Goal: Transaction & Acquisition: Purchase product/service

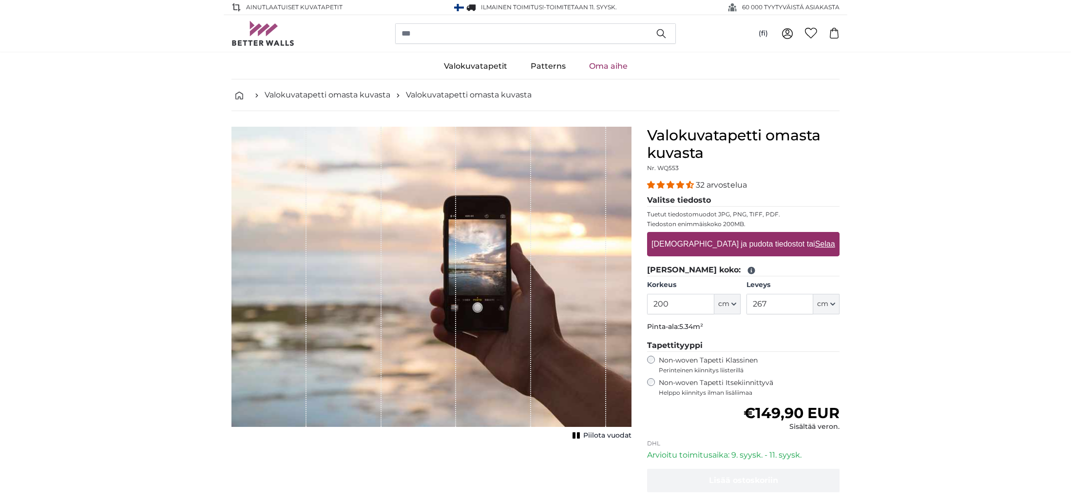
click at [729, 238] on label "[DEMOGRAPHIC_DATA] ja pudota tiedostot tai Selaa" at bounding box center [743, 243] width 191 height 19
click at [729, 235] on input "[DEMOGRAPHIC_DATA] ja pudota tiedostot tai Selaa" at bounding box center [743, 233] width 193 height 3
type input "**********"
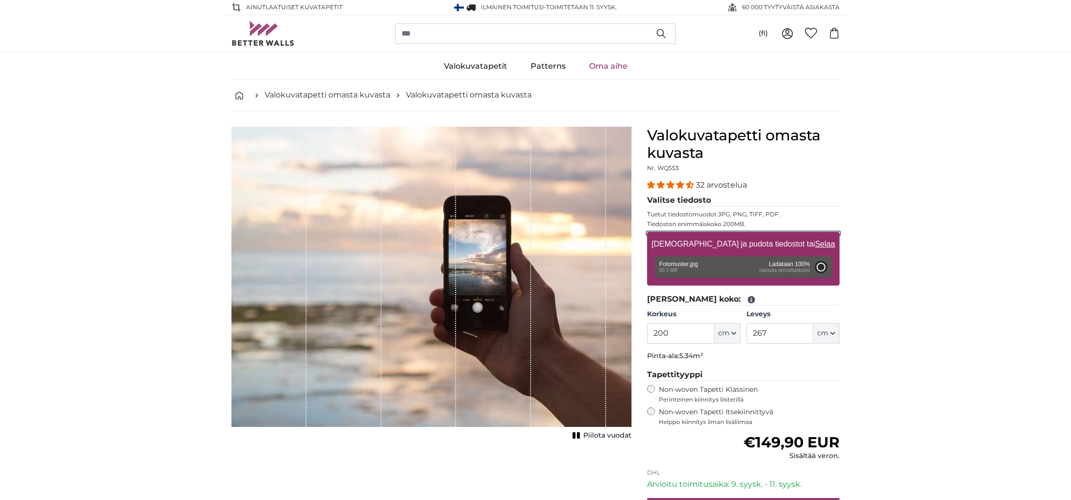
type input "300"
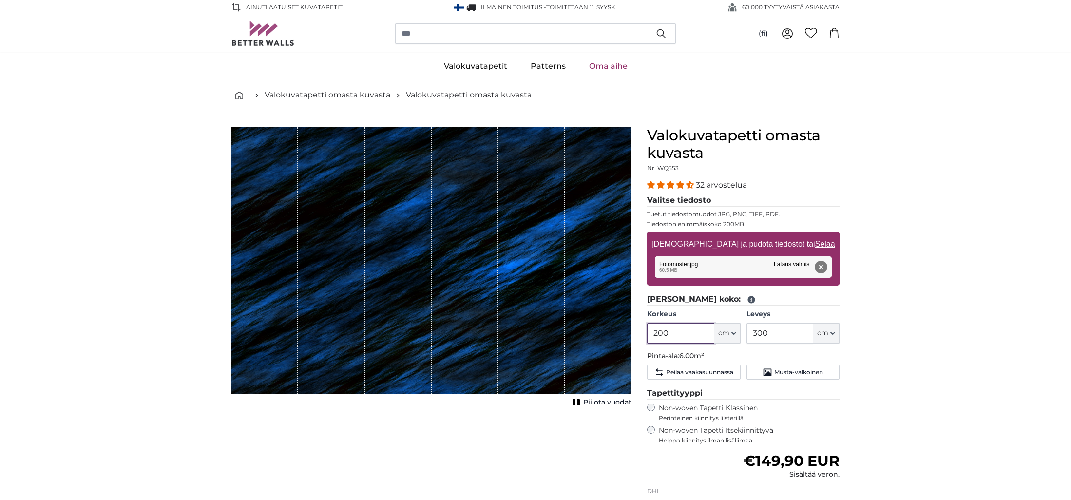
drag, startPoint x: 678, startPoint y: 338, endPoint x: 583, endPoint y: 324, distance: 96.6
click at [578, 325] on product-detail "[PERSON_NAME] kuva Piilota vuodat Valokuvatapetti omasta kuvasta Nr. WQ553 32 a…" at bounding box center [536, 361] width 624 height 501
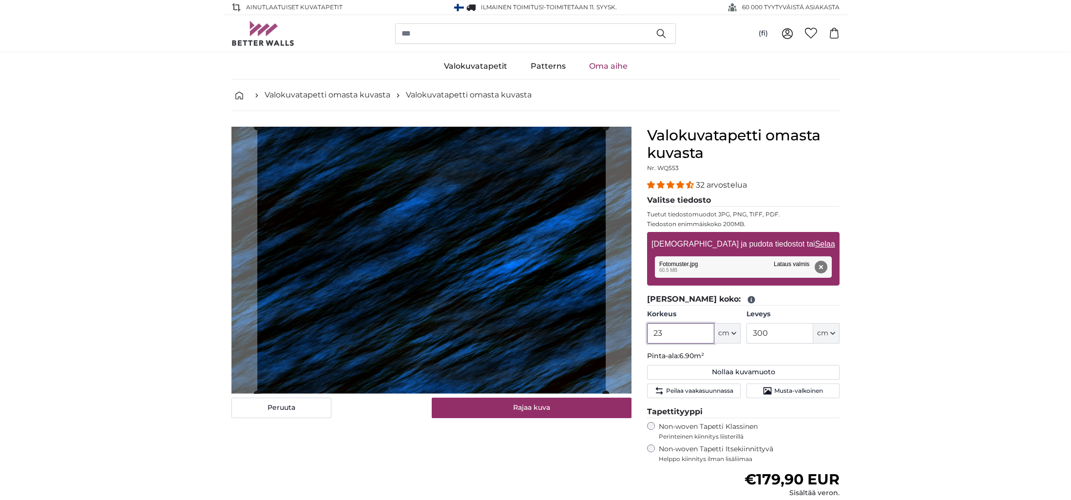
type input "2"
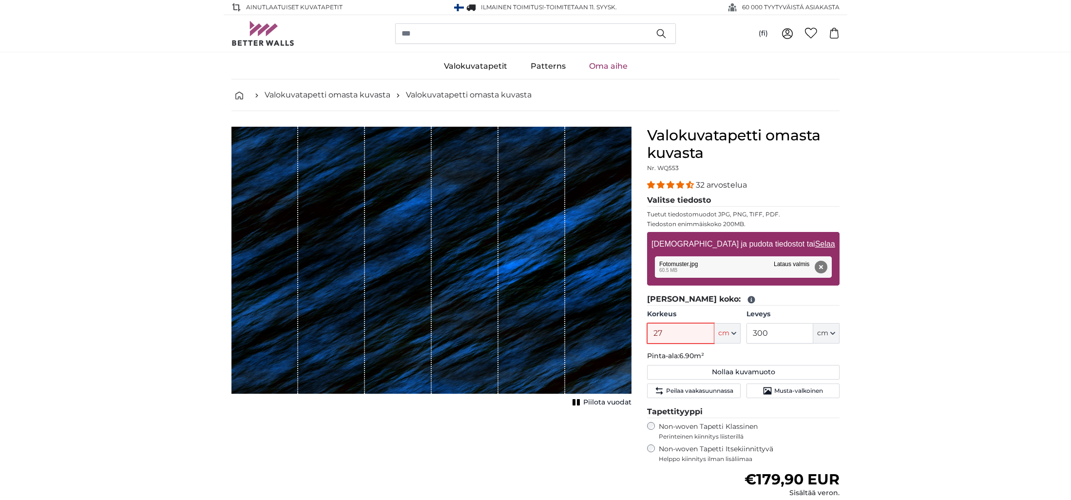
type input "276"
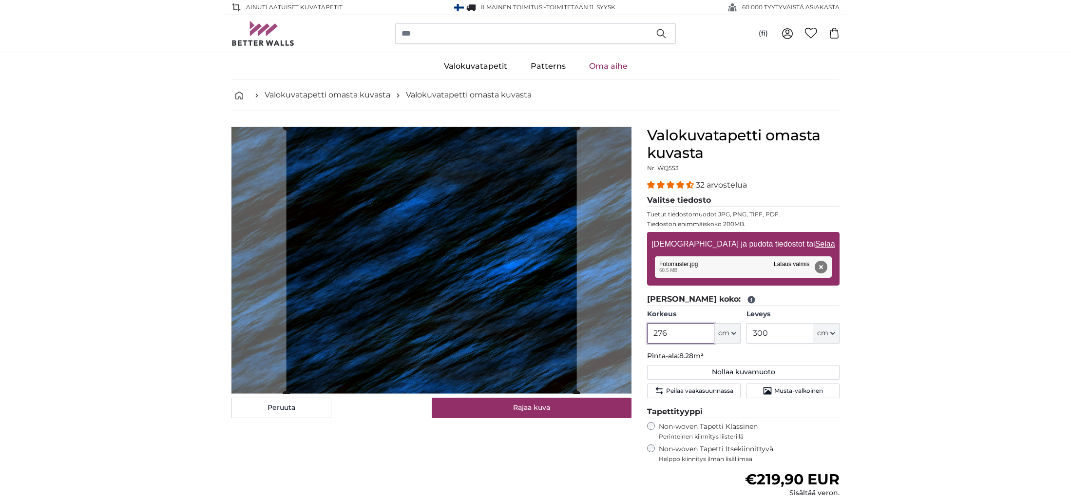
type input "276"
drag, startPoint x: 784, startPoint y: 335, endPoint x: 719, endPoint y: 328, distance: 65.6
click at [719, 328] on div "Korkeus 276 ft cm Centimeter (cm) Inches (inch) Feet (ft. in.) Leveys 300 ft cm…" at bounding box center [743, 326] width 193 height 34
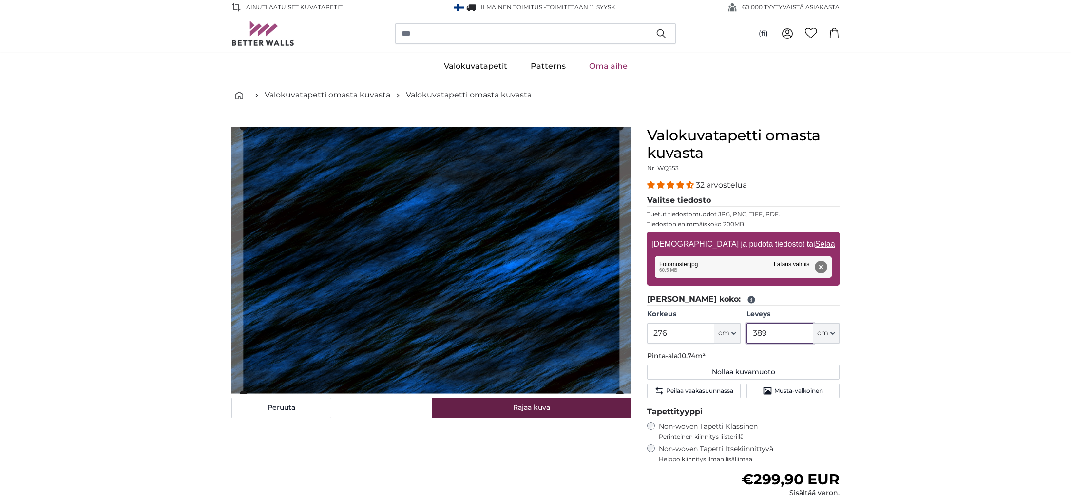
type input "389"
drag, startPoint x: 495, startPoint y: 411, endPoint x: 515, endPoint y: 414, distance: 20.7
click at [495, 411] on button "Rajaa kuva" at bounding box center [532, 408] width 200 height 20
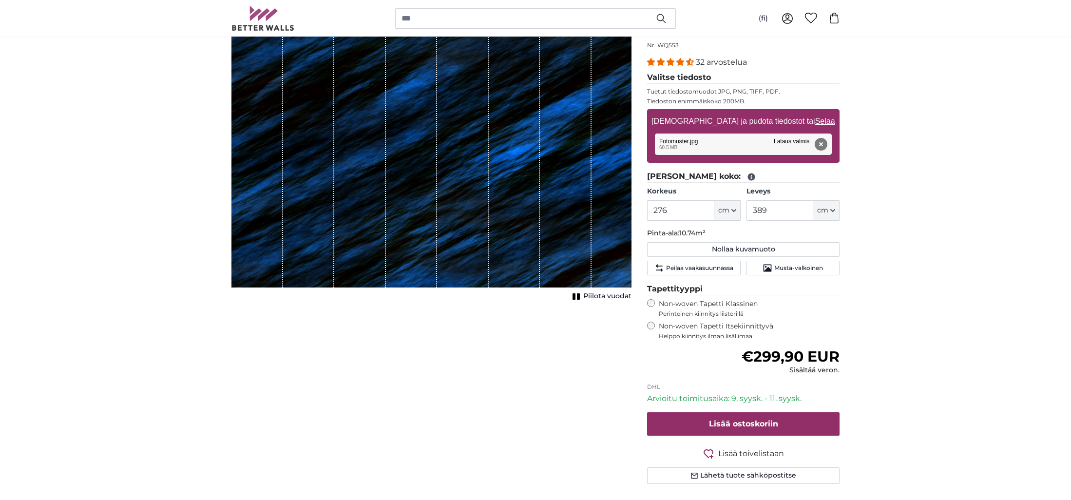
scroll to position [131, 0]
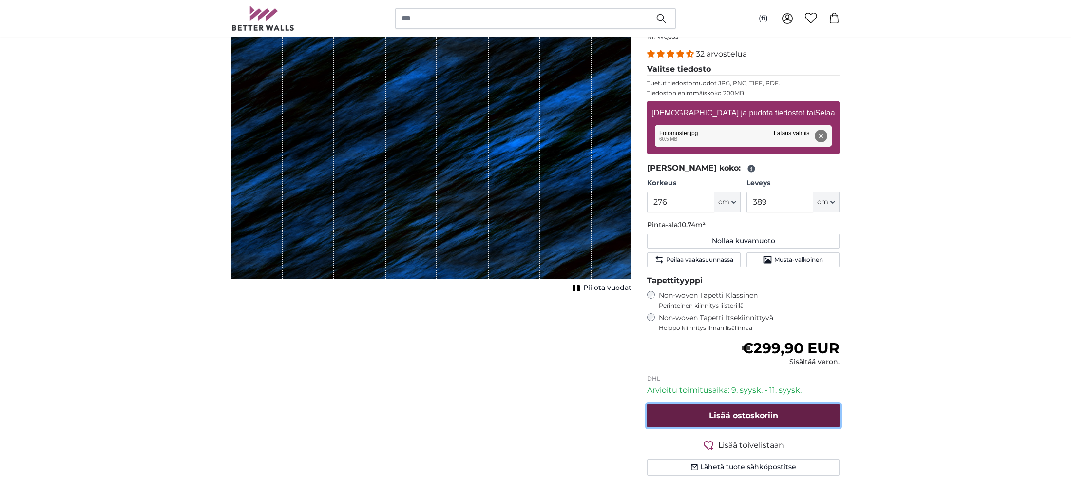
click at [705, 417] on button "Lisää ostoskoriin" at bounding box center [743, 415] width 193 height 23
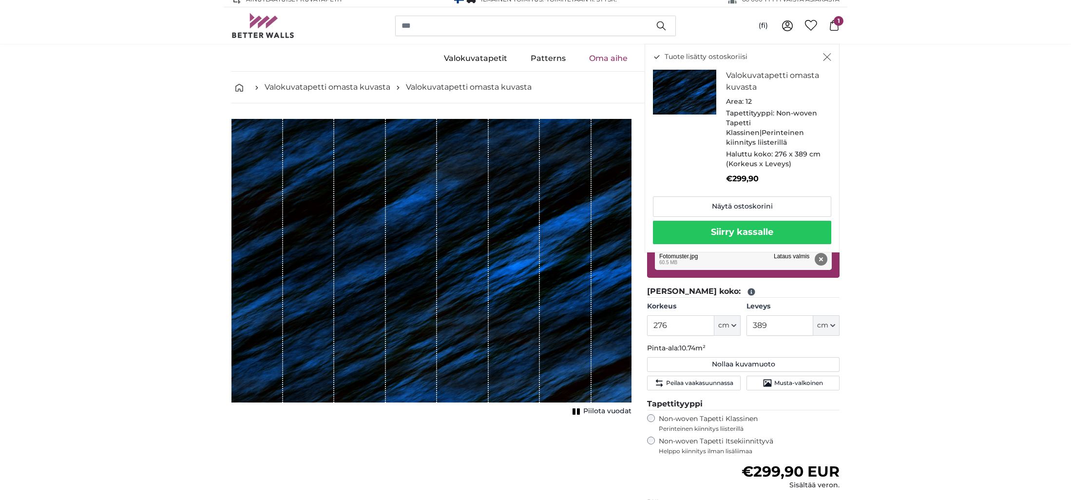
scroll to position [0, 0]
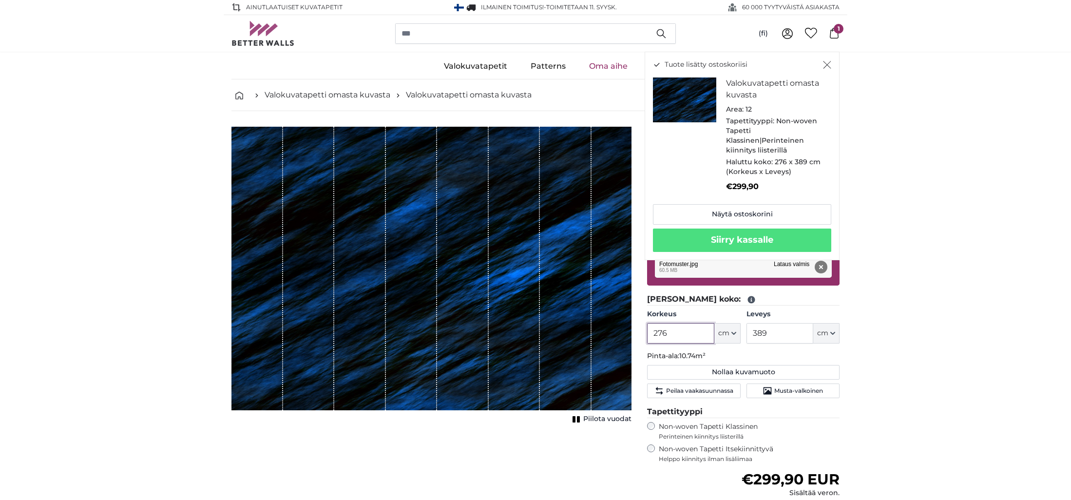
drag, startPoint x: 674, startPoint y: 334, endPoint x: 636, endPoint y: 317, distance: 41.2
click at [603, 328] on product-detail "[PERSON_NAME] kuva Piilota vuodat Valokuvatapetti omasta kuvasta Nr. WQ553 32 a…" at bounding box center [536, 370] width 624 height 519
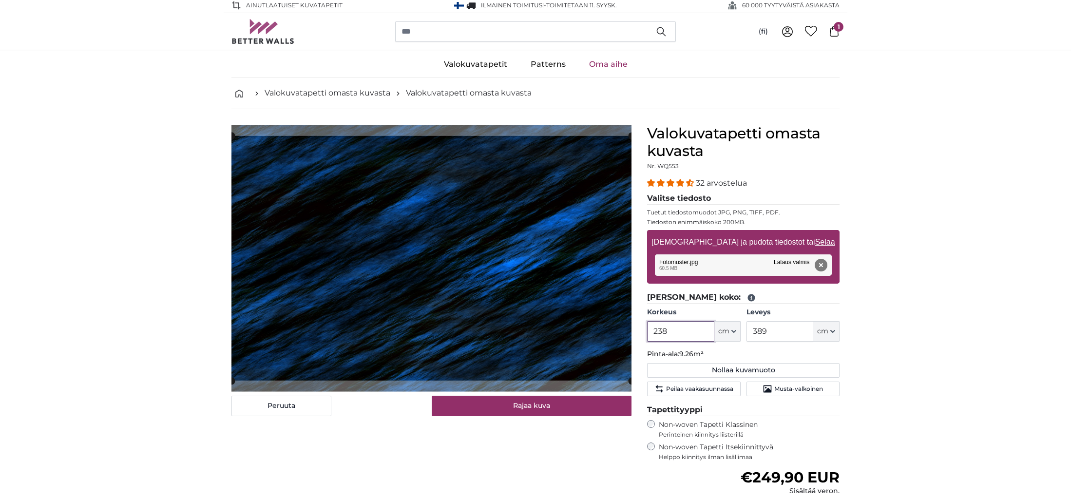
type input "238"
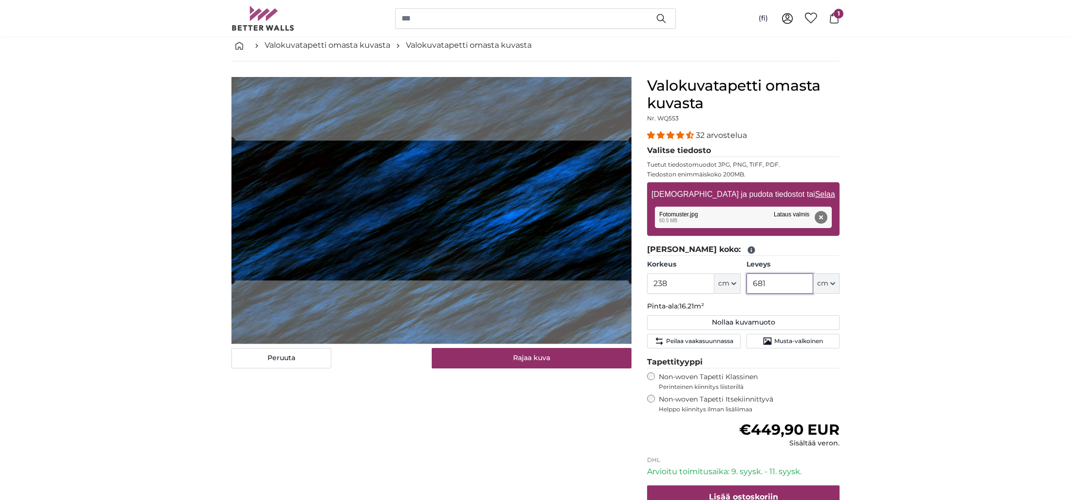
scroll to position [48, 0]
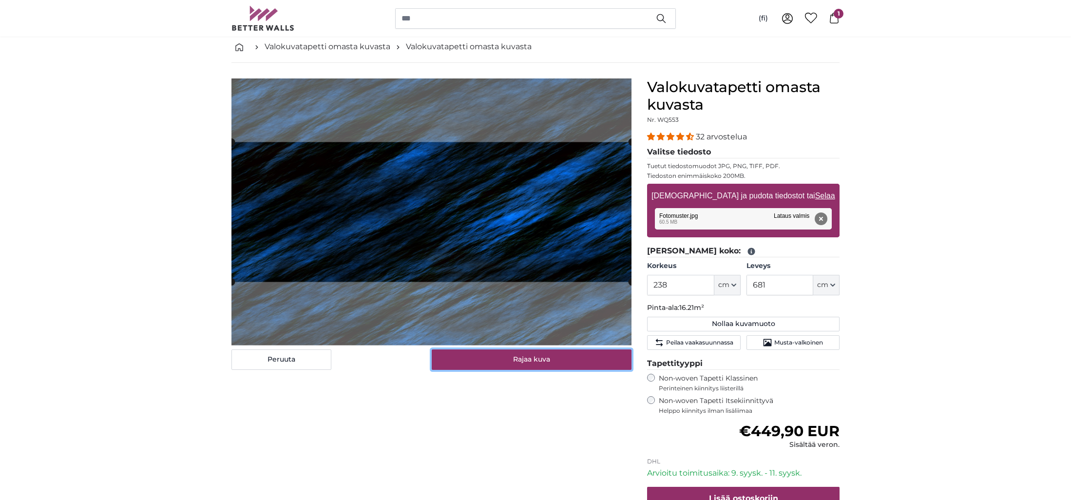
click at [538, 362] on button "Rajaa kuva" at bounding box center [532, 359] width 200 height 20
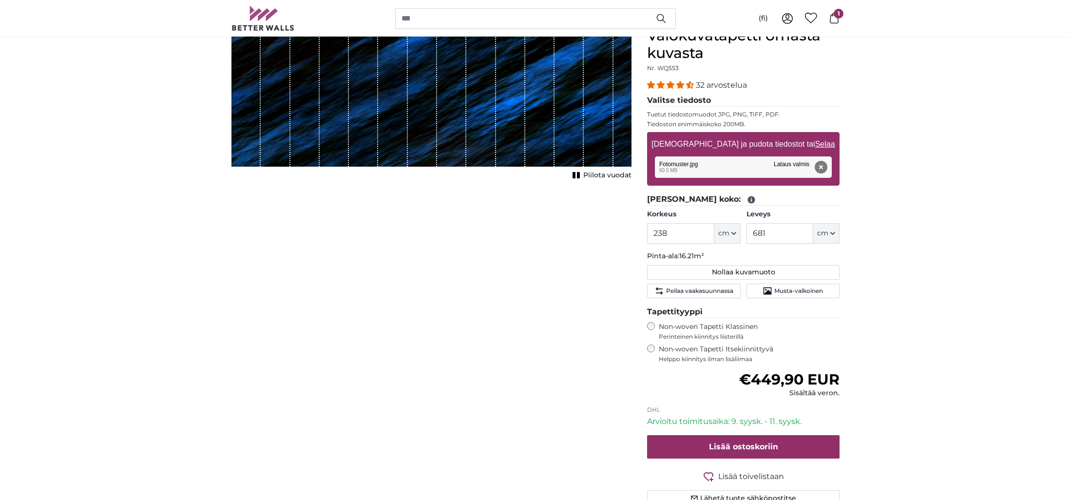
scroll to position [132, 0]
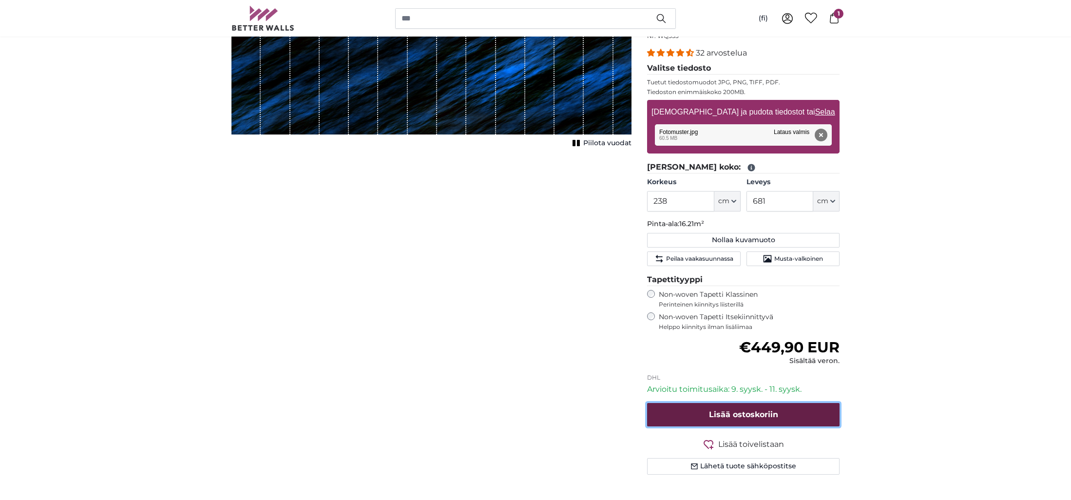
click at [702, 414] on button "Lisää ostoskoriin" at bounding box center [743, 414] width 193 height 23
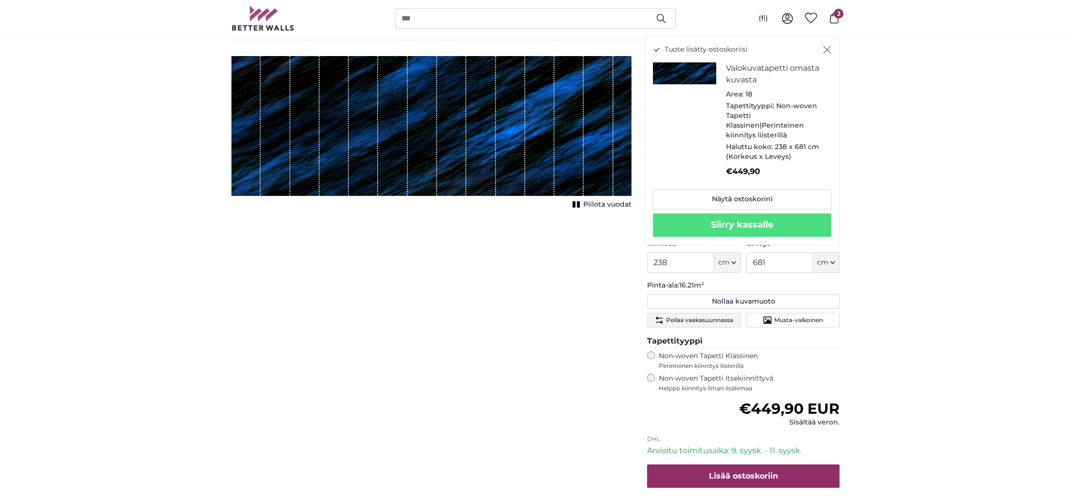
scroll to position [0, 0]
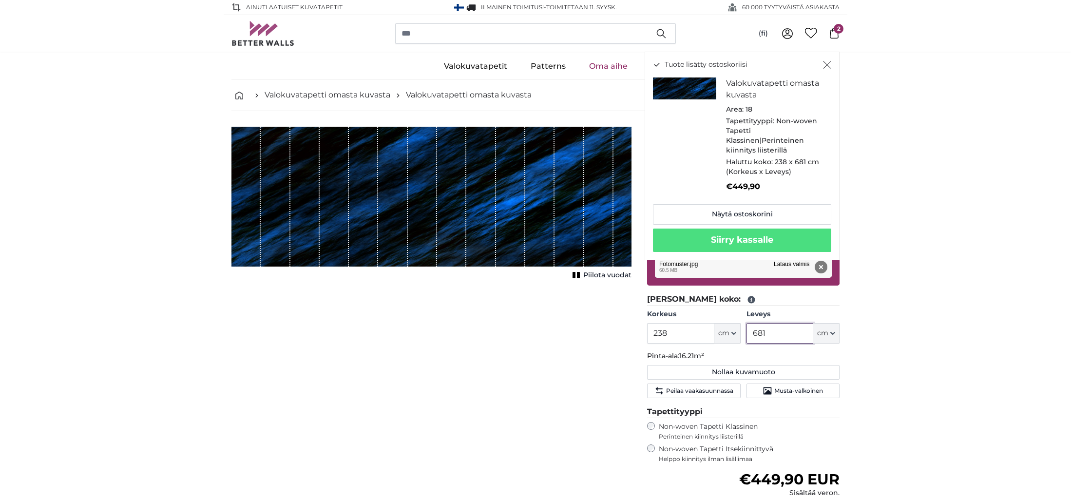
drag, startPoint x: 778, startPoint y: 333, endPoint x: 740, endPoint y: 330, distance: 37.6
click at [740, 330] on div "Korkeus 238 ft cm Centimeter (cm) Inches (inch) Feet (ft. in.) Leveys 681 ft cm…" at bounding box center [743, 326] width 193 height 34
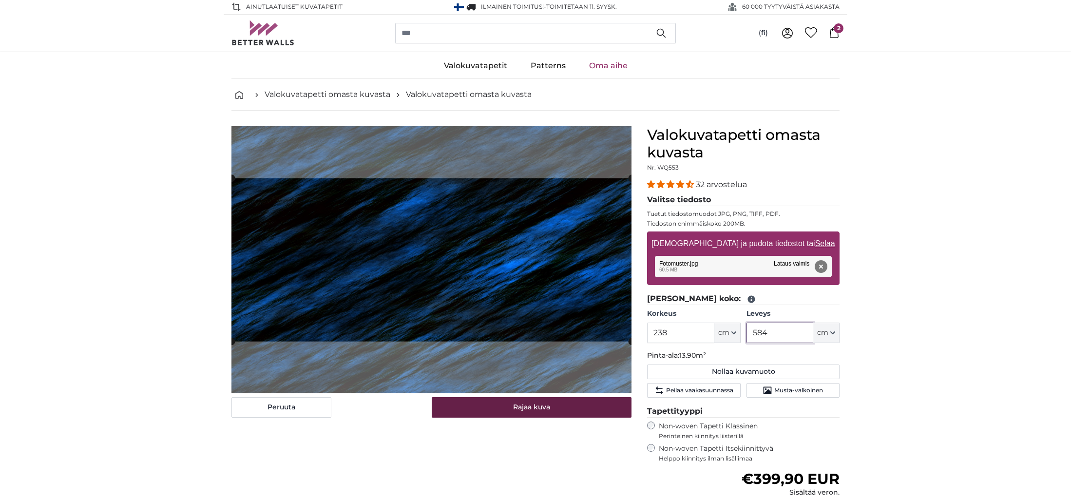
type input "584"
click at [518, 405] on button "Rajaa kuva" at bounding box center [532, 407] width 200 height 20
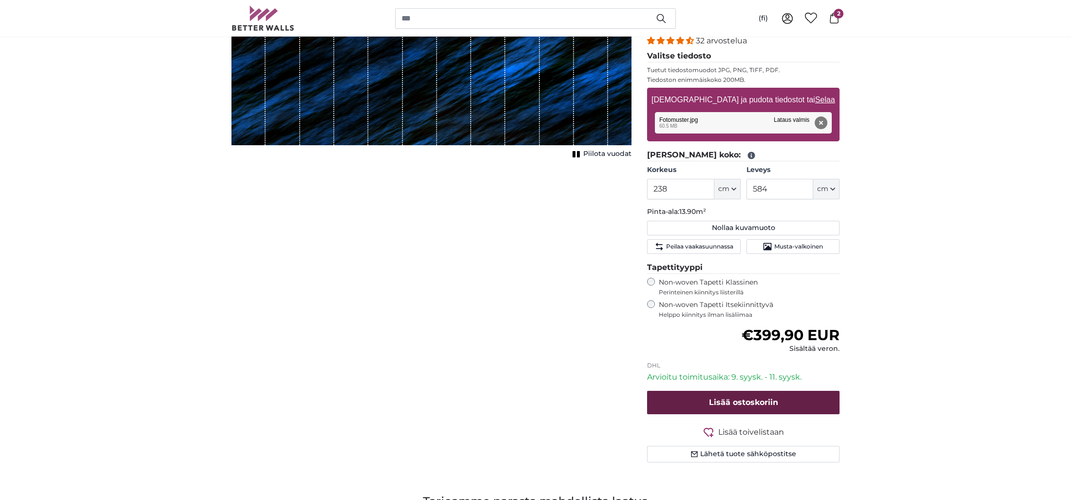
scroll to position [147, 0]
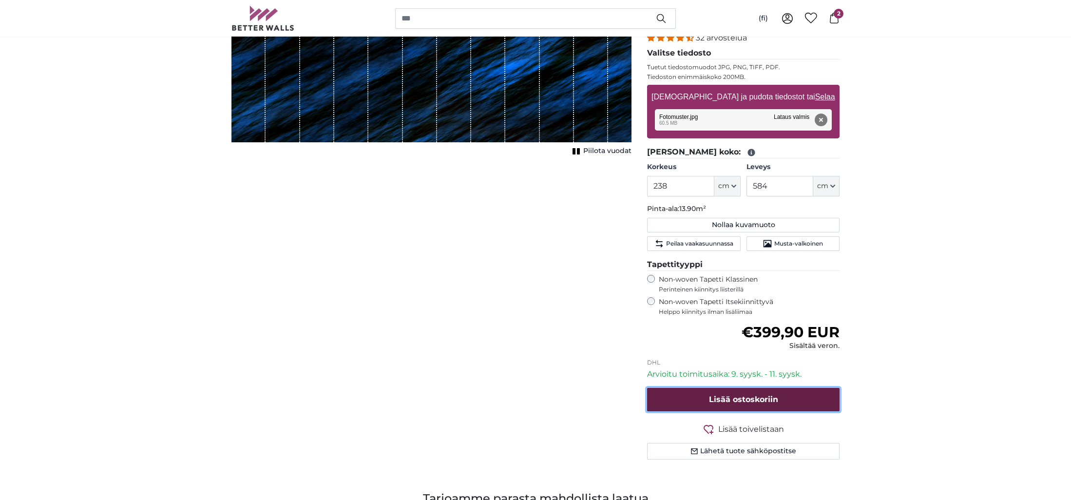
click at [707, 399] on button "Lisää ostoskoriin" at bounding box center [743, 399] width 193 height 23
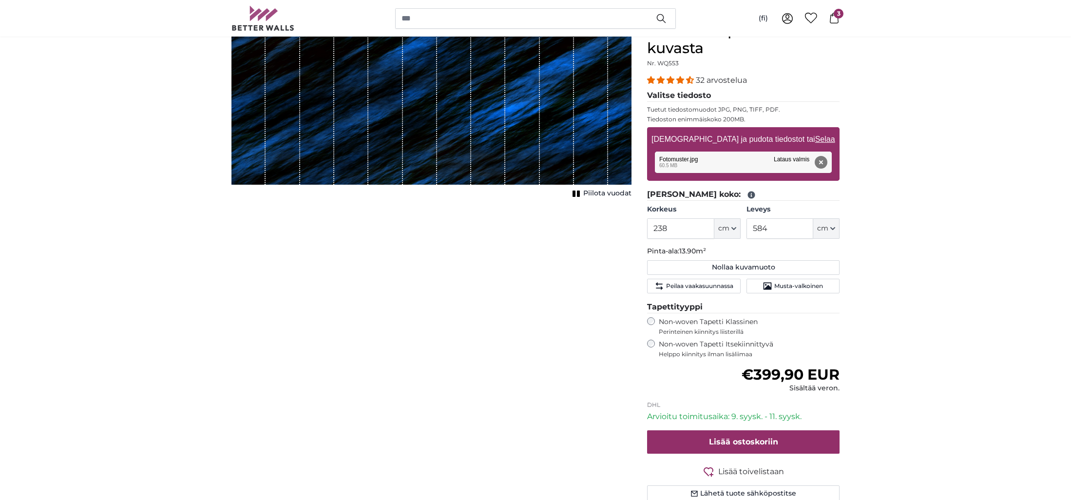
scroll to position [0, 0]
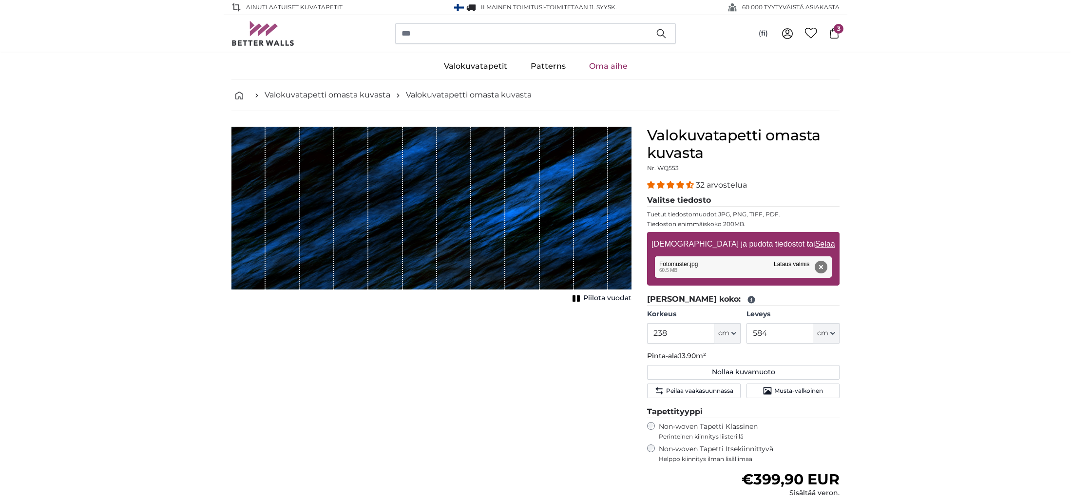
click at [833, 27] on div "(fi) [GEOGRAPHIC_DATA] English 0 3" at bounding box center [801, 34] width 78 height 18
click at [832, 28] on icon at bounding box center [834, 33] width 11 height 11
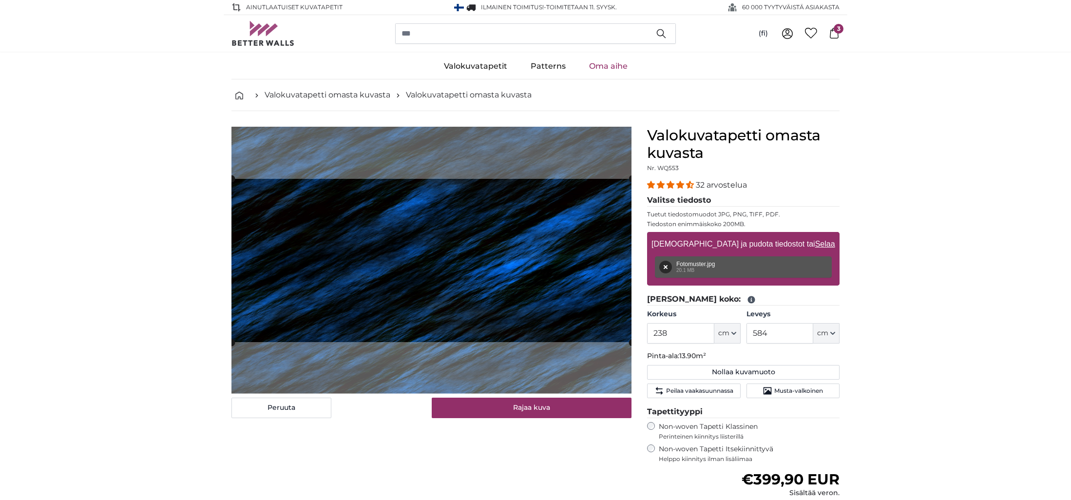
click at [844, 27] on div "(fi) Suomi English 0 3" at bounding box center [536, 33] width 624 height 37
click at [836, 33] on span "3" at bounding box center [839, 29] width 10 height 10
